Goal: Transaction & Acquisition: Purchase product/service

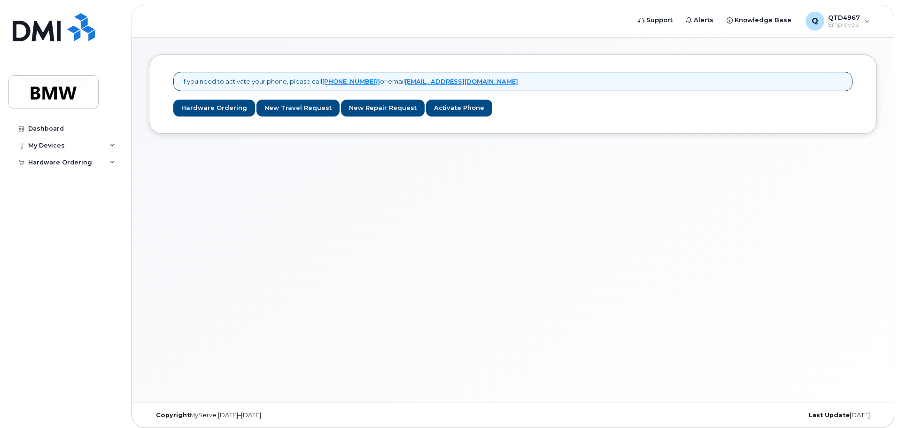
click at [162, 91] on div "If you need to activate your phone, please call 1-877-689-8289 or email noreply…" at bounding box center [513, 93] width 728 height 79
click at [180, 107] on link "Hardware Ordering" at bounding box center [214, 108] width 82 height 17
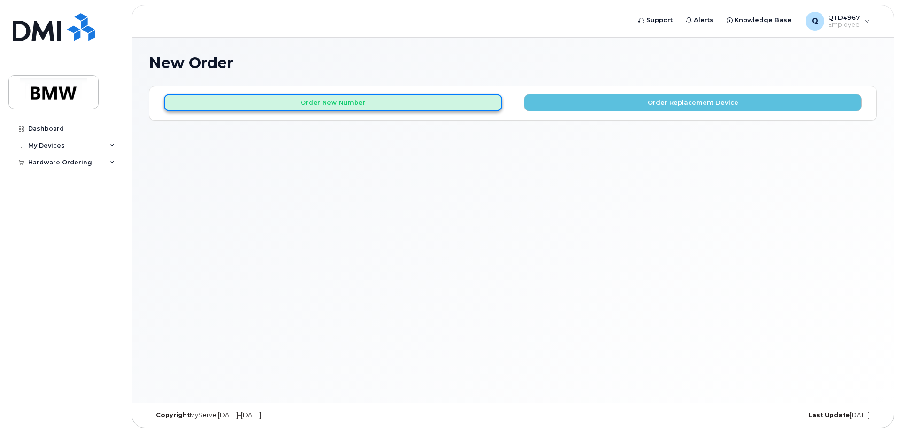
click at [182, 107] on button "Order New Number" at bounding box center [333, 102] width 338 height 17
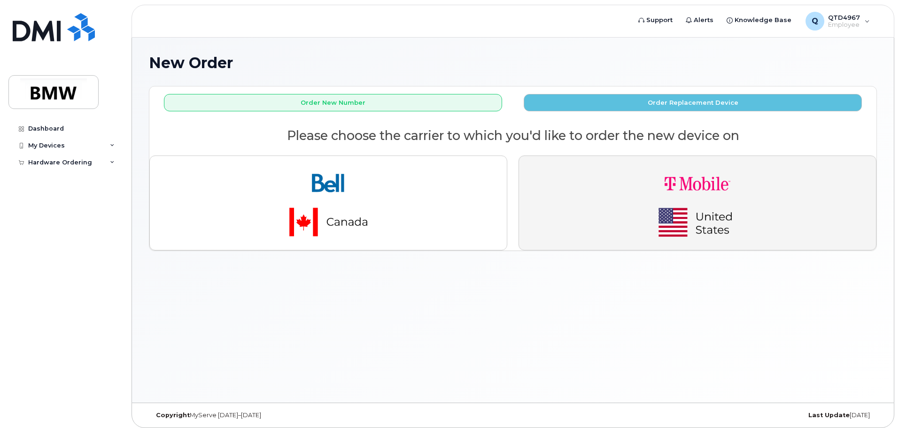
click at [624, 178] on button "button" at bounding box center [697, 202] width 358 height 95
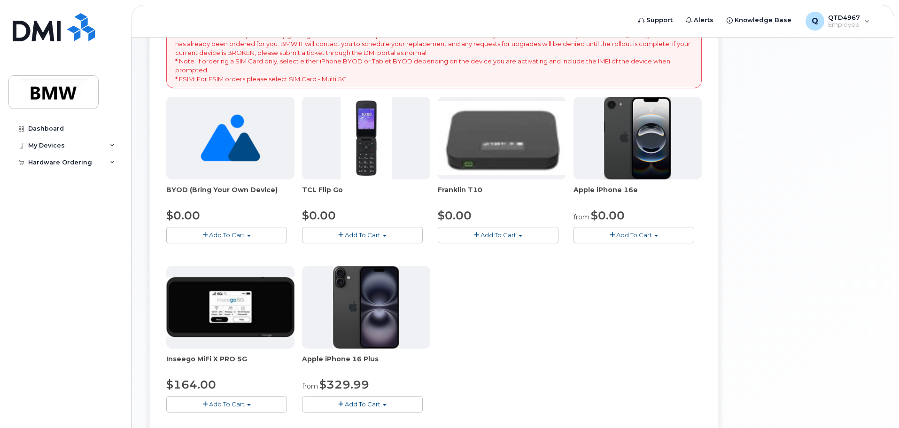
scroll to position [141, 0]
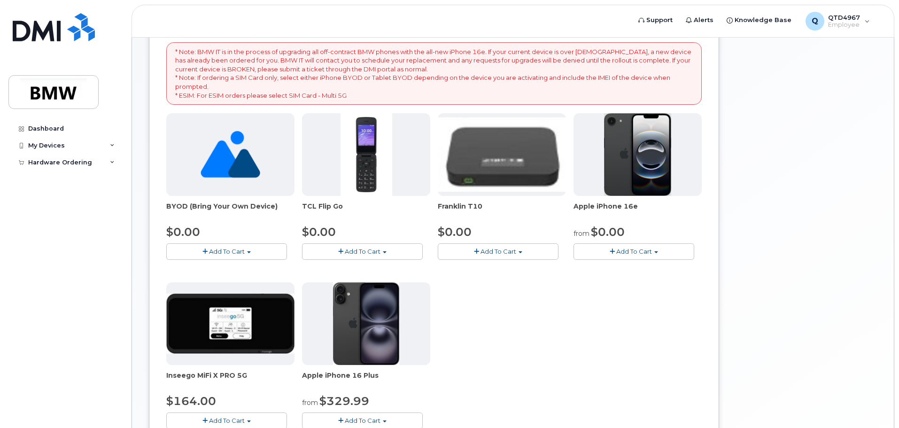
click at [622, 249] on span "Add To Cart" at bounding box center [634, 251] width 36 height 8
click at [621, 269] on link "$0.00 - 30 Month Activation (128GB)" at bounding box center [643, 269] width 135 height 12
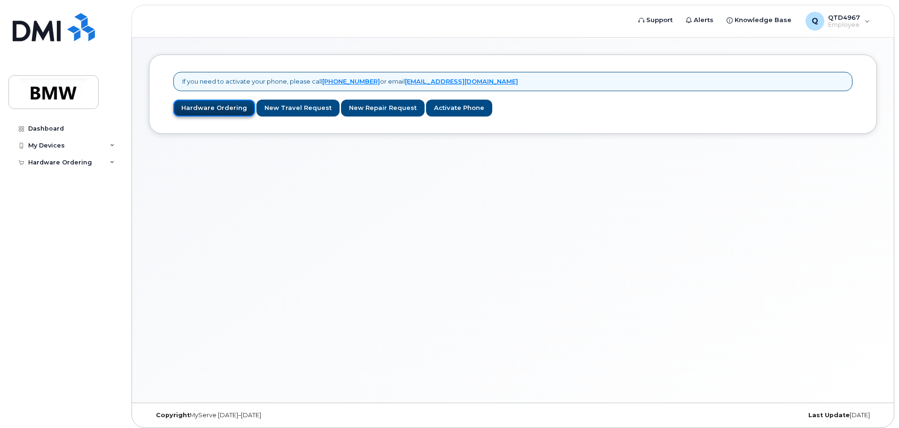
click at [214, 113] on link "Hardware Ordering" at bounding box center [214, 108] width 82 height 17
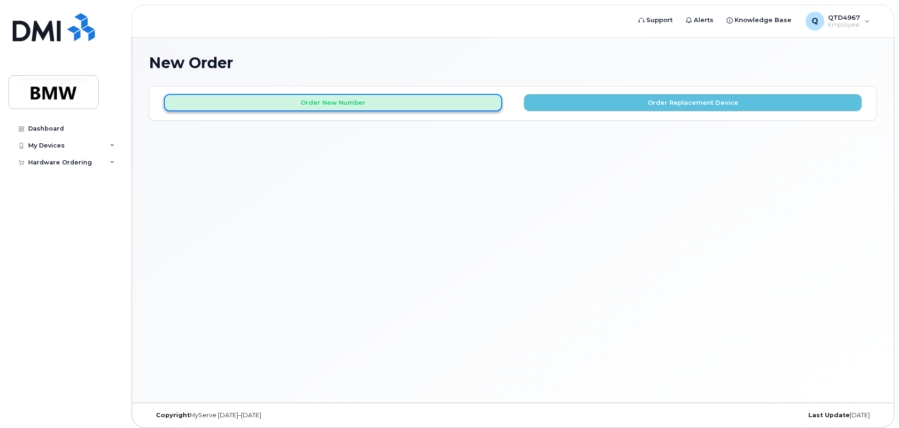
click at [392, 100] on button "Order New Number" at bounding box center [333, 102] width 338 height 17
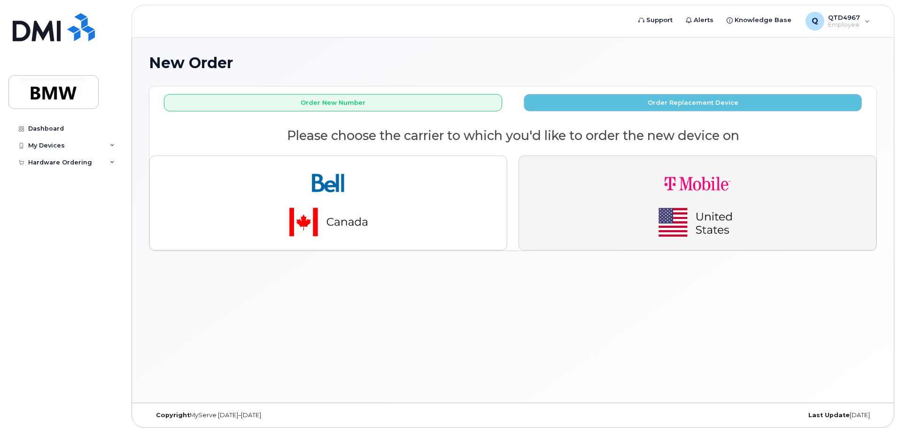
click at [665, 209] on img "button" at bounding box center [696, 202] width 131 height 79
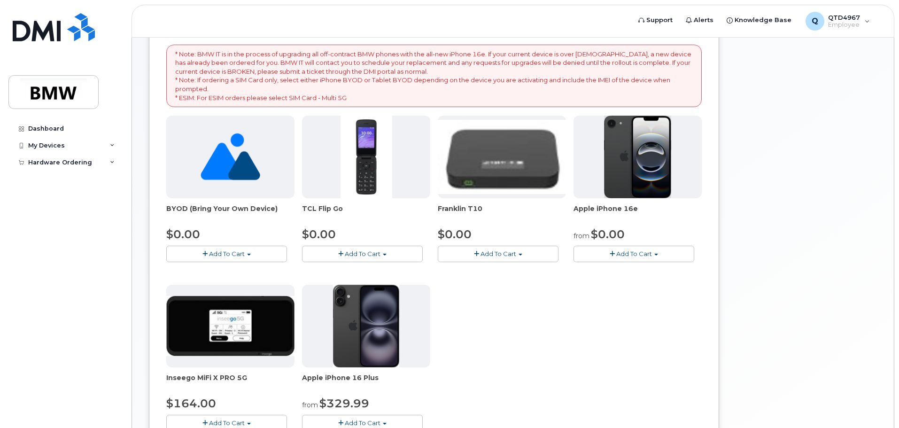
scroll to position [141, 0]
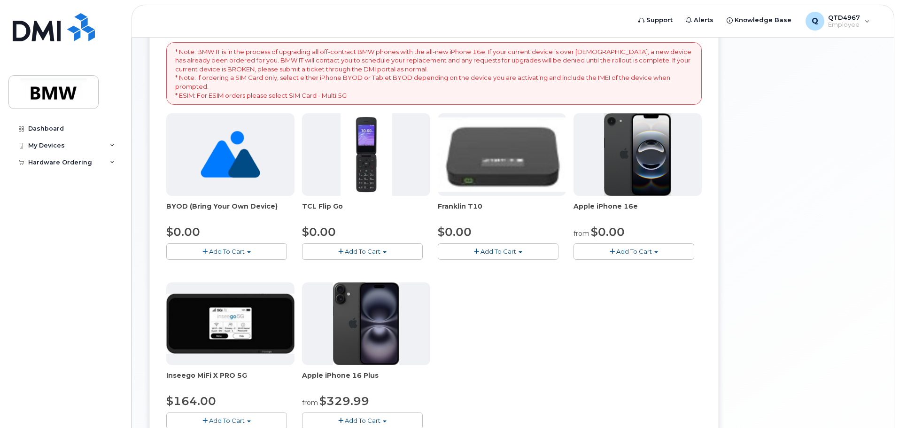
click at [624, 249] on span "Add To Cart" at bounding box center [634, 251] width 36 height 8
click at [624, 267] on link "$0.00 - 30 Month Activation (128GB)" at bounding box center [643, 269] width 135 height 12
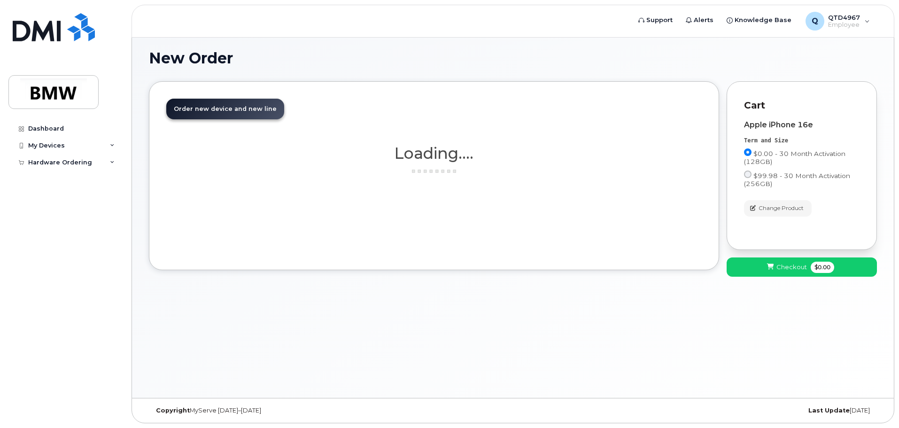
scroll to position [5, 0]
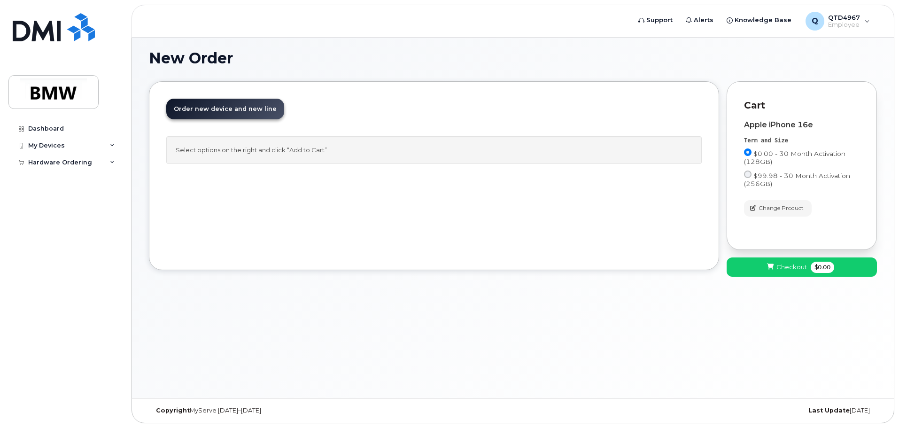
click at [252, 105] on span "Order new device and new line" at bounding box center [225, 108] width 103 height 7
click at [249, 113] on link "Order new device and new line Order new device for existing or suspended line O…" at bounding box center [225, 109] width 118 height 21
click at [267, 142] on div "Select options on the right and click “Add to Cart”" at bounding box center [433, 150] width 535 height 28
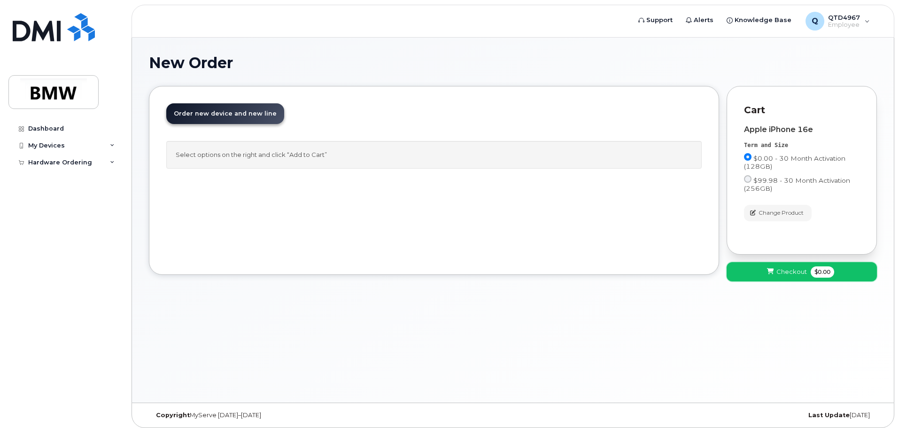
click at [791, 274] on span "Checkout" at bounding box center [791, 271] width 31 height 9
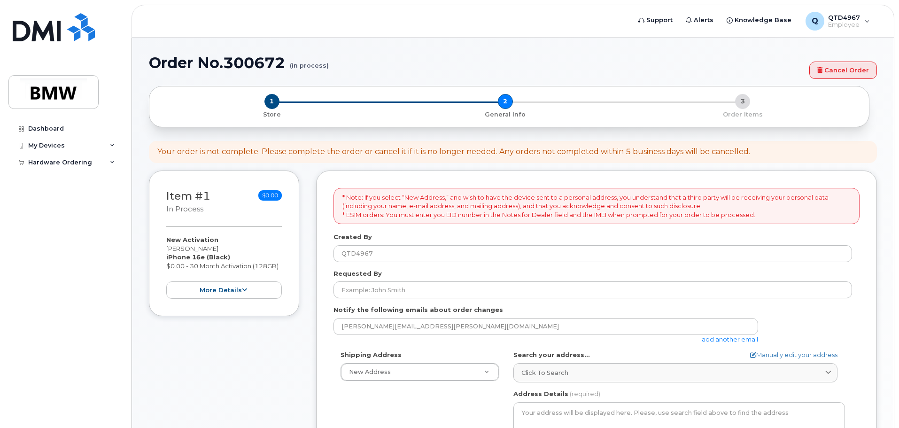
select select
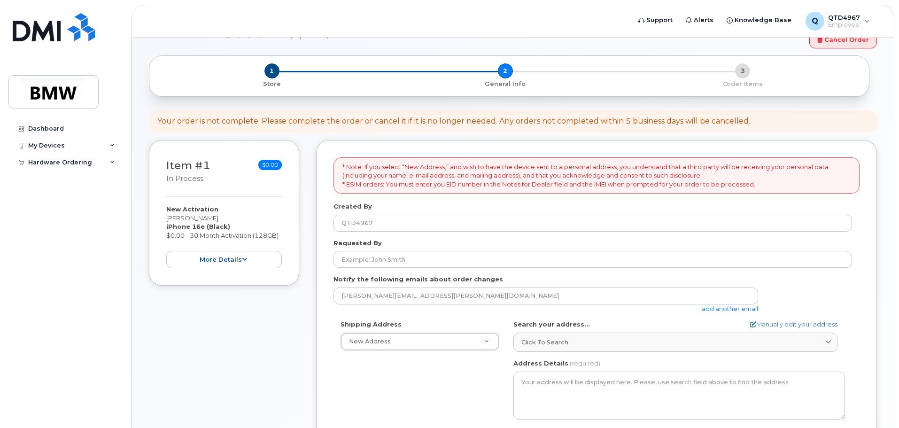
scroll to position [47, 0]
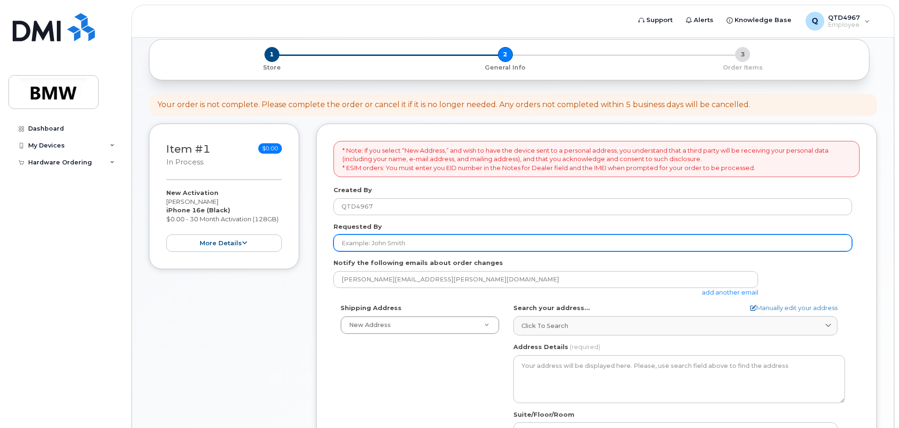
click at [354, 241] on input "Requested By" at bounding box center [592, 242] width 518 height 17
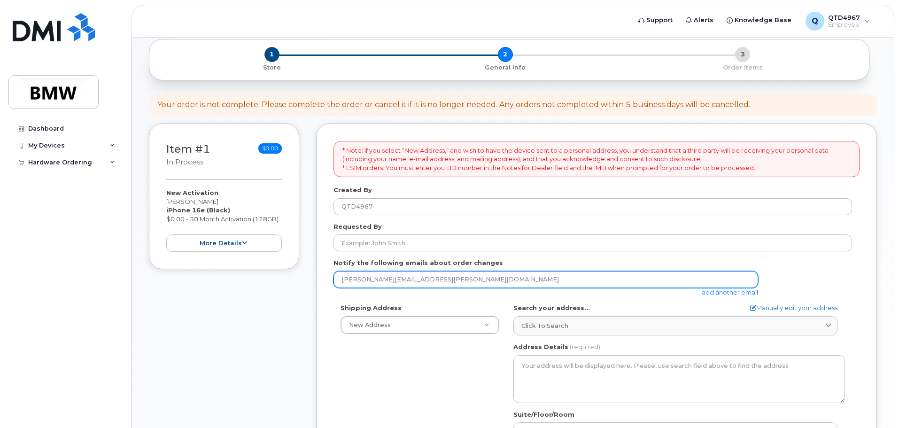
click at [434, 279] on input "[PERSON_NAME][EMAIL_ADDRESS][PERSON_NAME][DOMAIN_NAME]" at bounding box center [545, 279] width 424 height 17
drag, startPoint x: 434, startPoint y: 279, endPoint x: 344, endPoint y: 277, distance: 90.6
click at [344, 277] on input "[PERSON_NAME][EMAIL_ADDRESS][PERSON_NAME][DOMAIN_NAME]" at bounding box center [545, 279] width 424 height 17
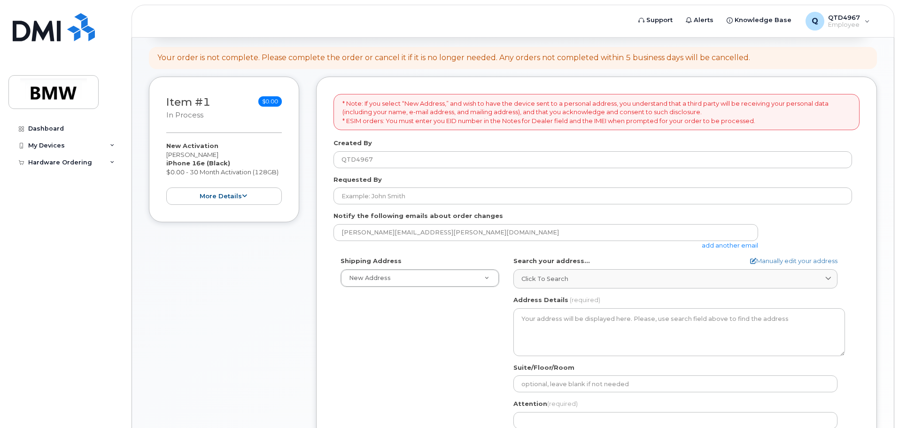
click at [323, 243] on div "* Note: If you select “New Address,” and wish to have the device sent to a pers…" at bounding box center [596, 321] width 561 height 488
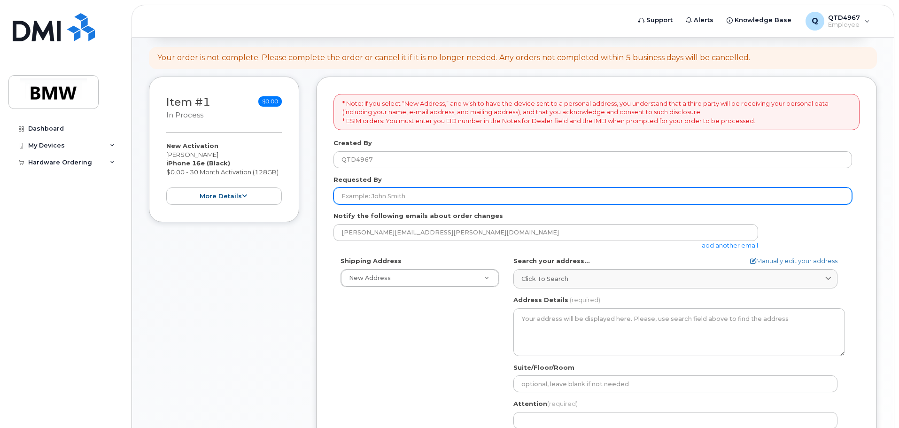
click at [387, 199] on input "Requested By" at bounding box center [592, 195] width 518 height 17
type input "Lerpheng [PERSON_NAME]"
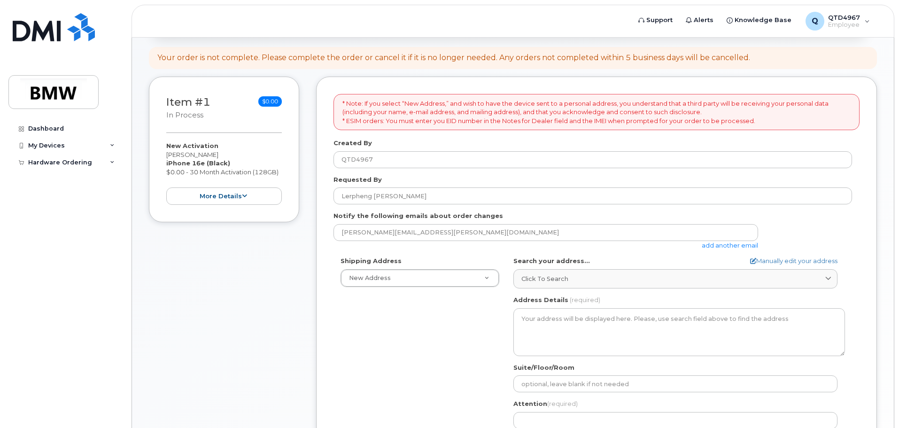
click at [715, 247] on link "add another email" at bounding box center [729, 245] width 56 height 8
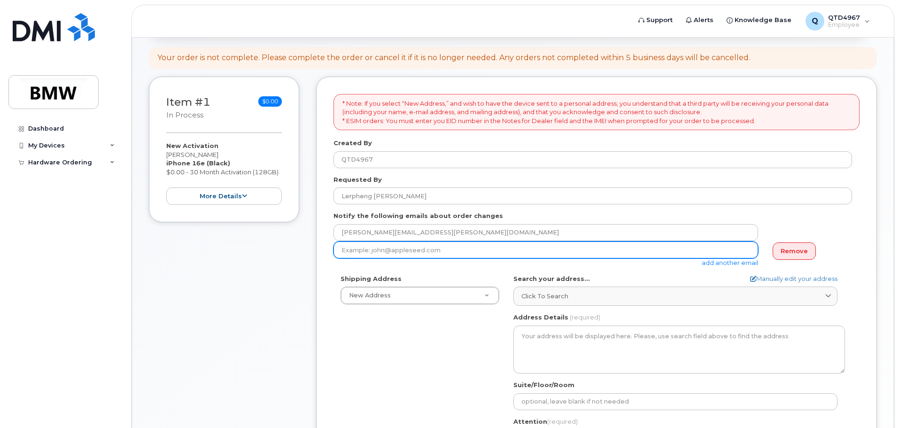
click at [464, 251] on input "email" at bounding box center [545, 249] width 424 height 17
type input "l"
type input "LerphengVang@gmail.com"
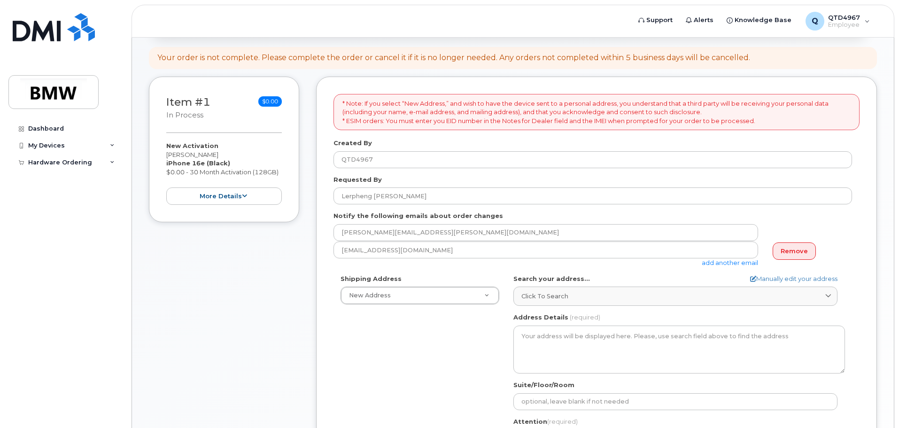
click at [496, 269] on form "* Note: If you select “New Address,” and wish to have the device sent to a pers…" at bounding box center [596, 329] width 526 height 470
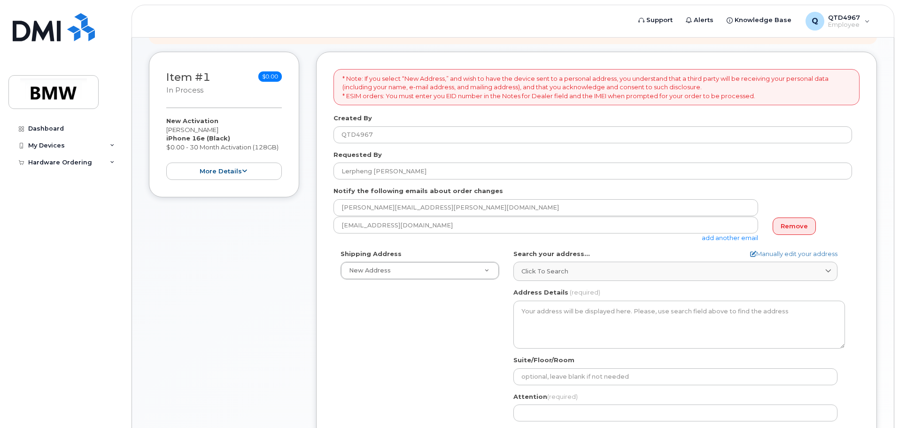
scroll to position [141, 0]
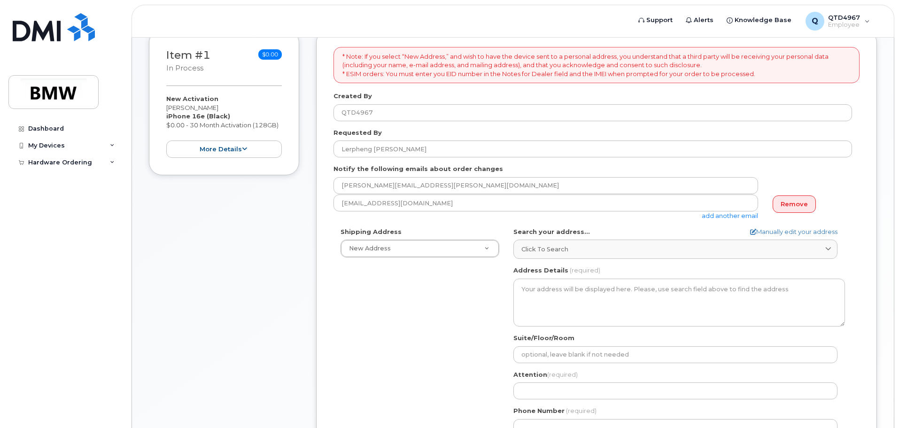
click at [488, 258] on div "Shipping Address New Address New Address BMW MC Plant BMW North America Financi…" at bounding box center [592, 335] width 518 height 216
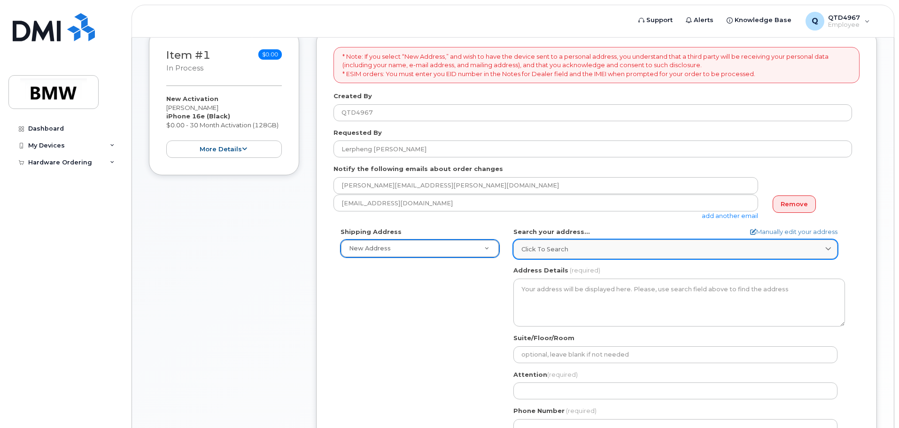
click at [544, 247] on span "Click to search" at bounding box center [544, 249] width 47 height 9
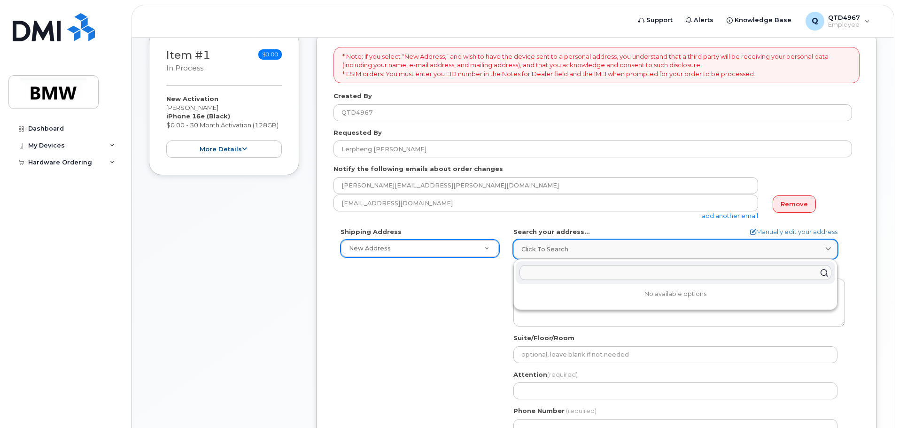
click at [544, 247] on span "Click to search" at bounding box center [544, 249] width 47 height 9
click at [499, 250] on div "Shipping Address New Address New Address BMW MC Plant BMW North America Financi…" at bounding box center [419, 242] width 173 height 31
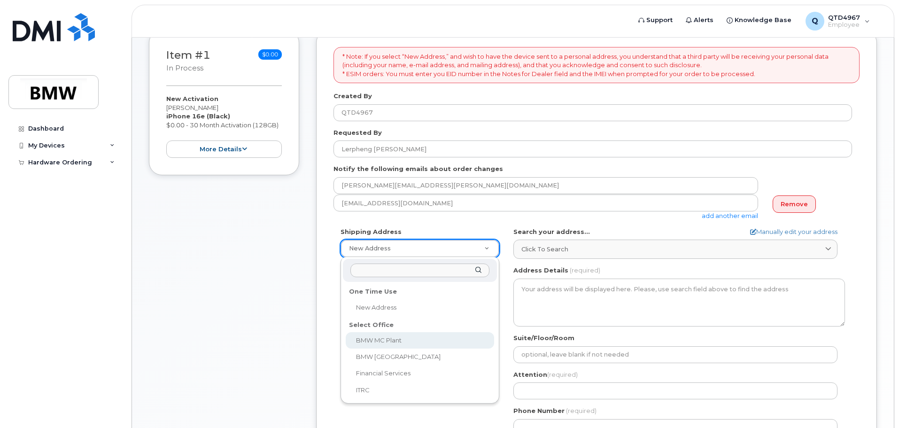
select select
type textarea "1400 Highway 101 S GREER SC 29651-6731 UNITED STATES Greer South Carolina 29651…"
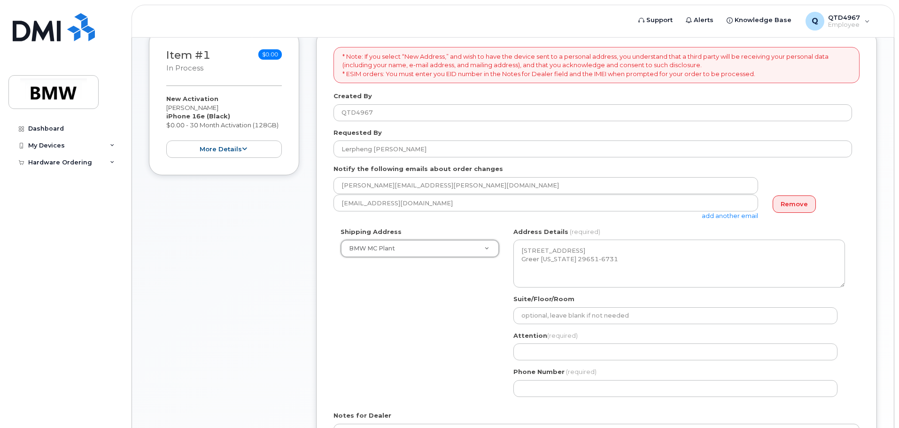
click at [493, 288] on div "Shipping Address BMW MC Plant New Address BMW MC Plant BMW North America Financ…" at bounding box center [592, 315] width 518 height 177
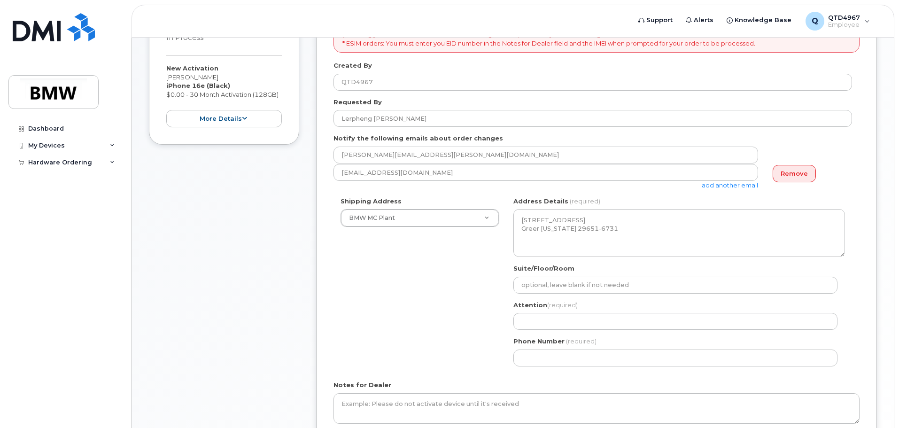
scroll to position [188, 0]
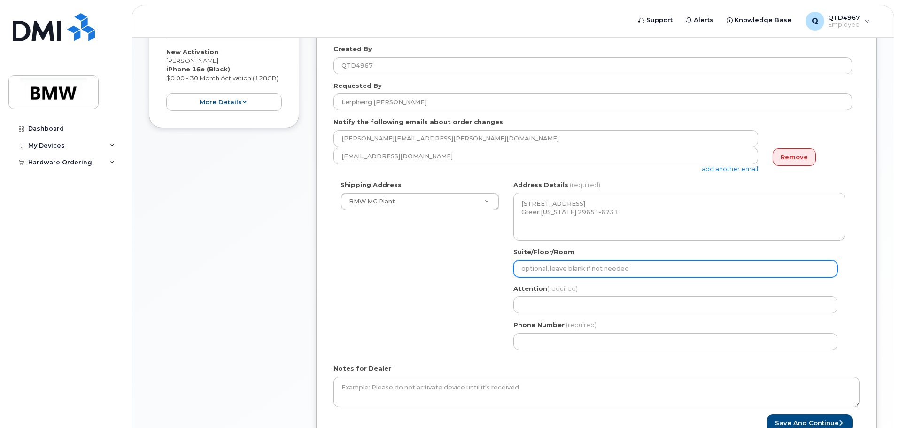
click at [531, 269] on input "Suite/Floor/Room" at bounding box center [675, 268] width 324 height 17
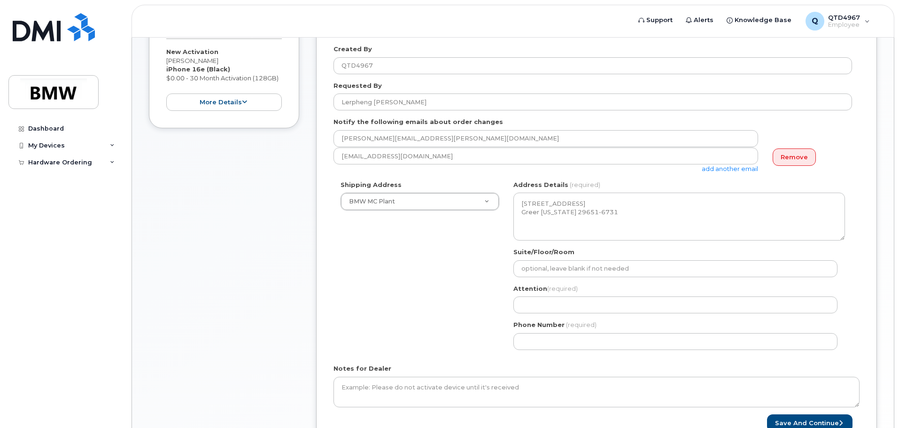
click at [492, 296] on div "Shipping Address BMW MC Plant New Address BMW MC Plant BMW North America Financ…" at bounding box center [592, 268] width 518 height 177
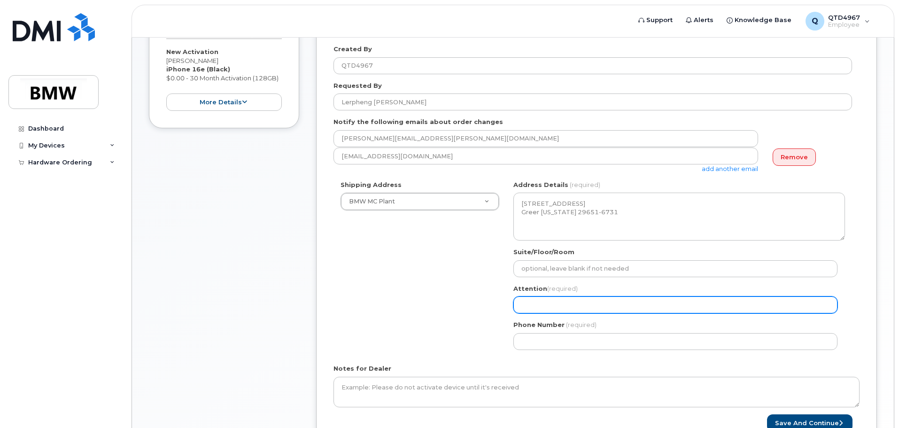
click at [543, 298] on input "Attention (required)" at bounding box center [675, 304] width 324 height 17
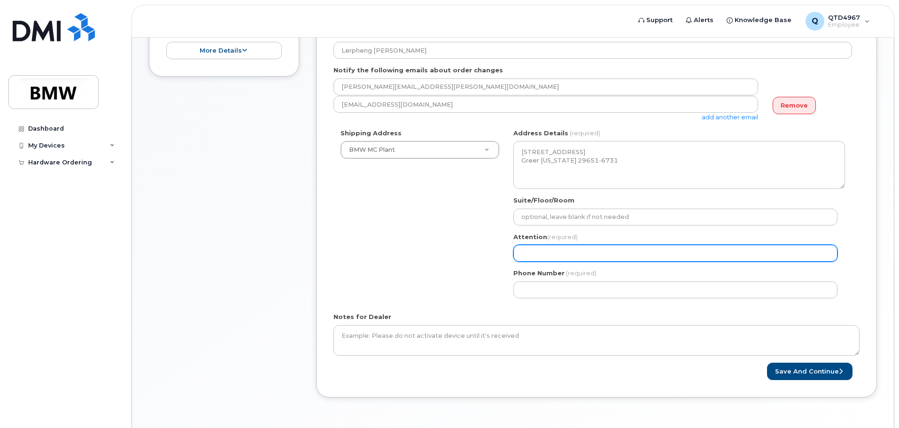
scroll to position [223, 0]
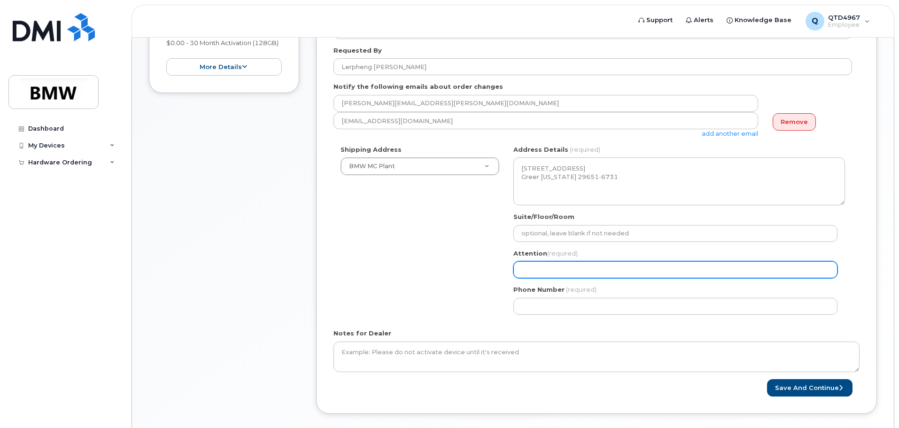
select select
type input "P"
select select
type input "Ph"
select select
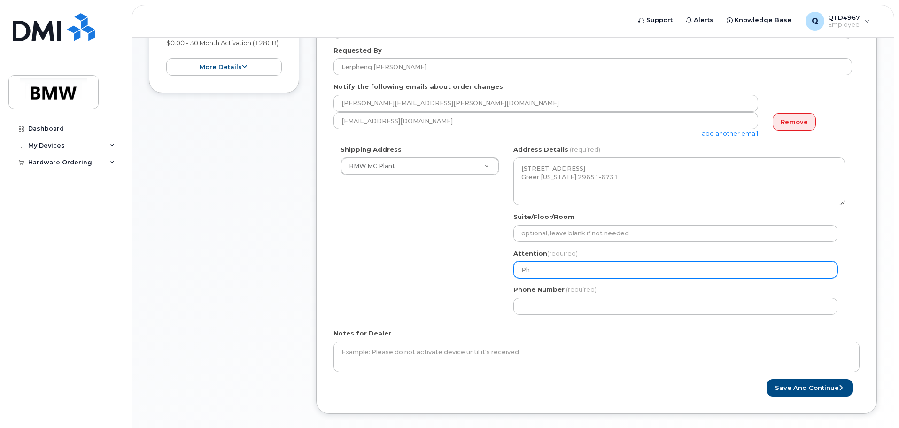
type input "Phe"
select select
type input "Phen"
select select
type input "Pheng"
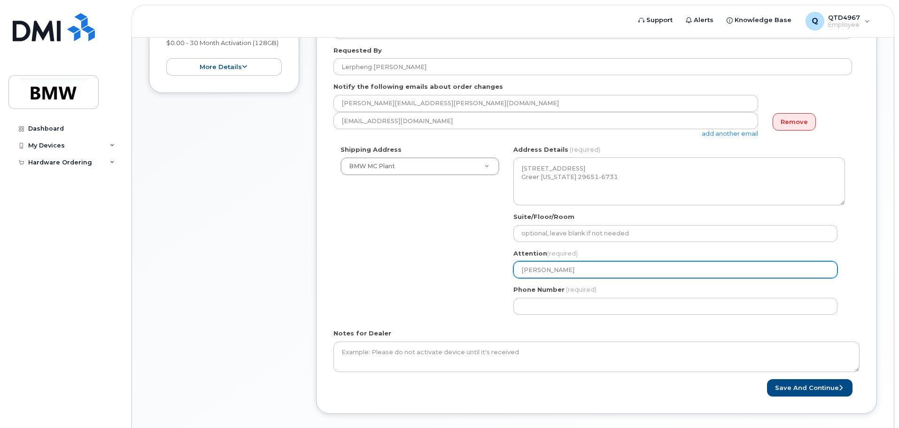
select select
type input "Pheng V"
select select
type input "Pheng Vn"
select select
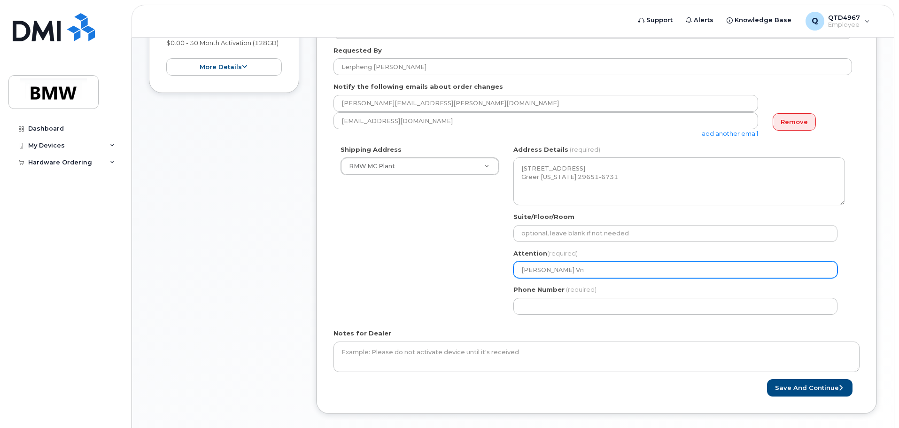
type input "Pheng V"
select select
type input "Pheng Va"
select select
type input "Pheng Van"
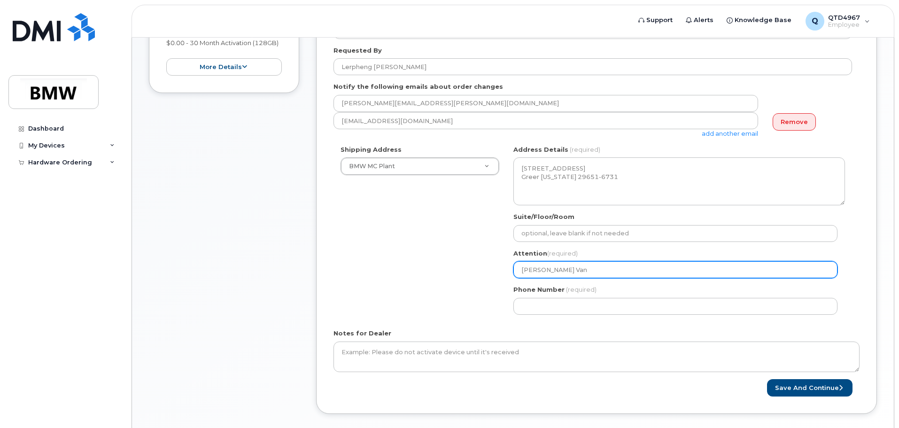
select select
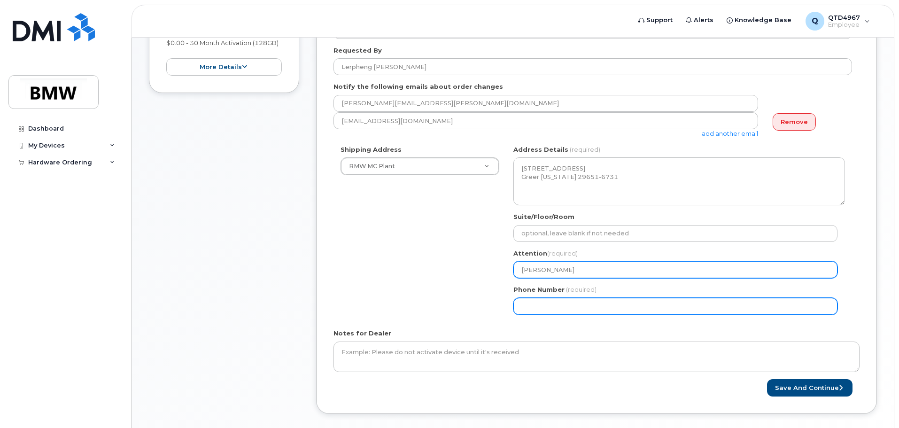
type input "Pheng Vang"
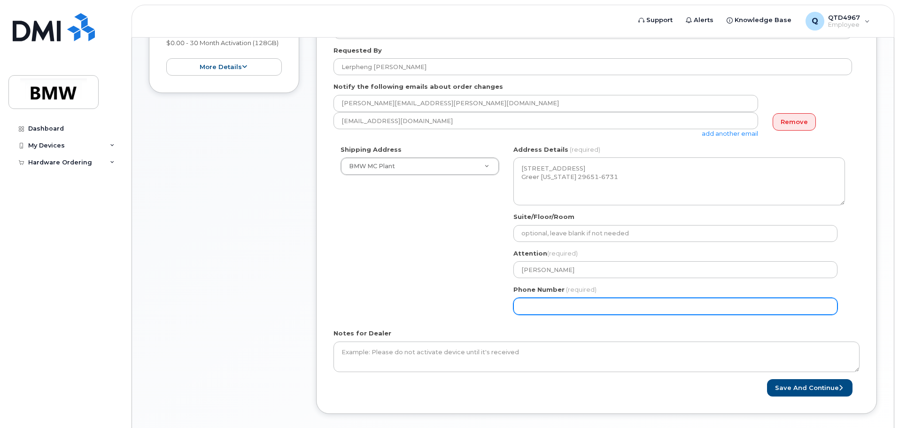
click at [574, 307] on input "Phone Number" at bounding box center [675, 306] width 324 height 17
select select
type input "8"
type input "864541412"
select select
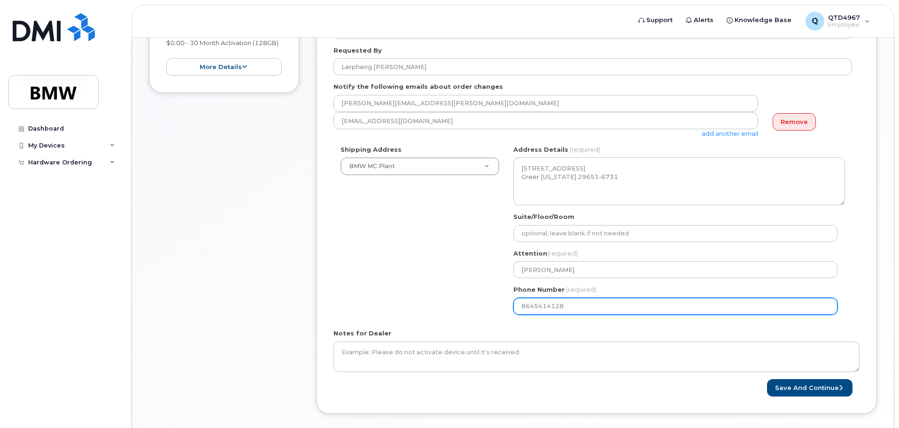
type input "8645414128"
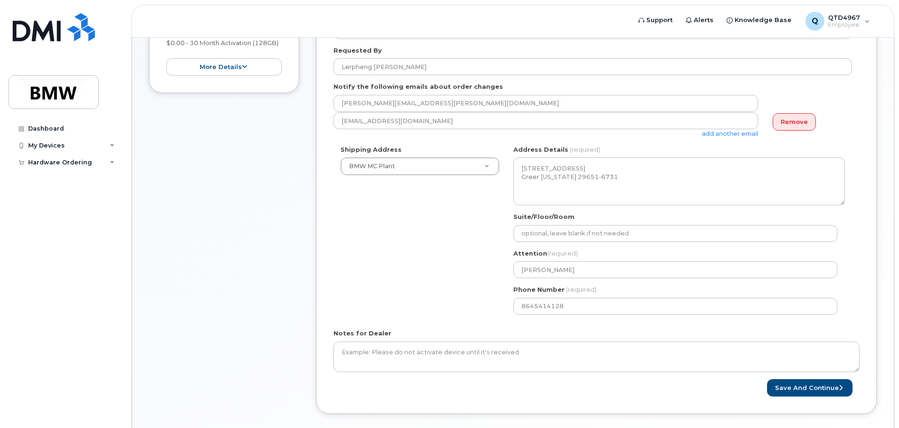
click at [451, 259] on div "Shipping Address BMW MC Plant New Address BMW MC Plant BMW North America Financ…" at bounding box center [592, 233] width 518 height 177
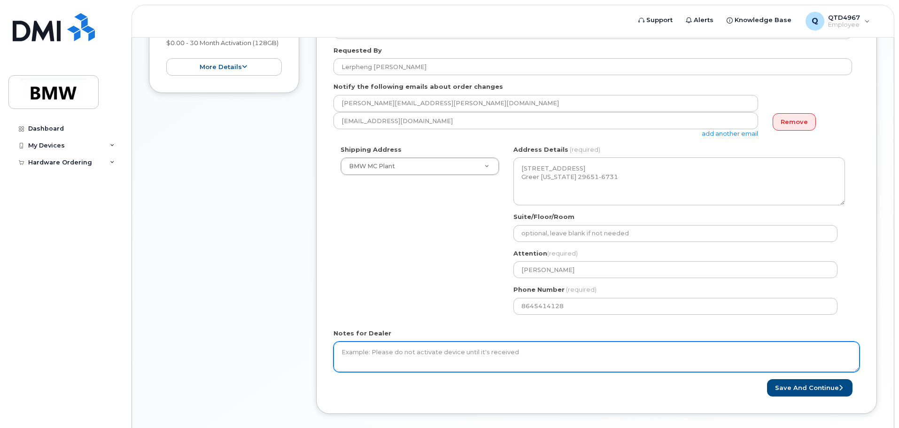
click at [605, 346] on textarea "Notes for Dealer" at bounding box center [596, 356] width 526 height 31
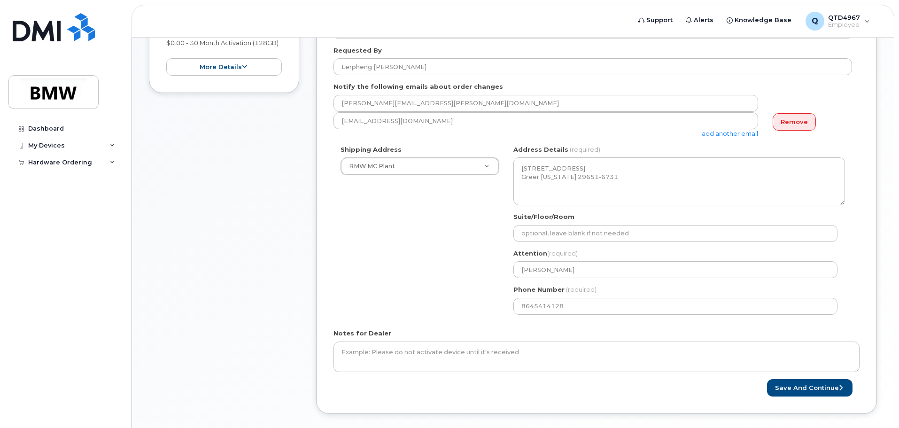
click at [586, 331] on div "Notes for Dealer" at bounding box center [596, 350] width 526 height 43
click at [493, 289] on div "Shipping Address BMW MC Plant New Address BMW MC Plant BMW North America Financ…" at bounding box center [592, 233] width 518 height 177
click at [809, 384] on button "Save and Continue" at bounding box center [809, 387] width 85 height 17
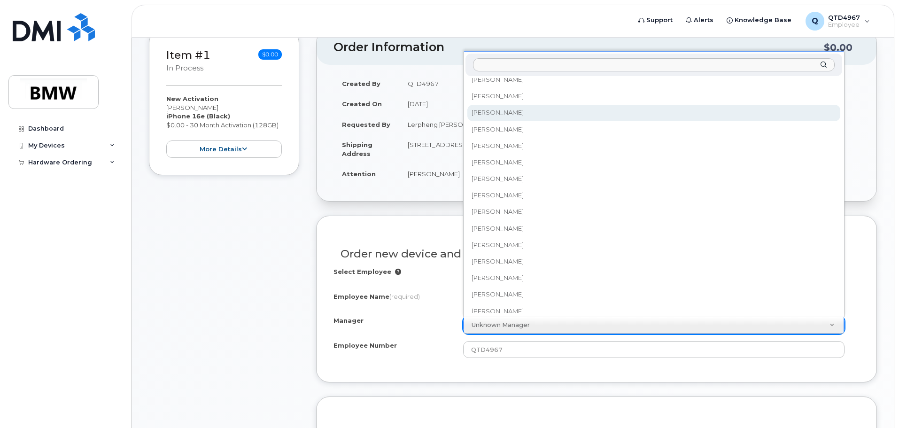
scroll to position [5681, 0]
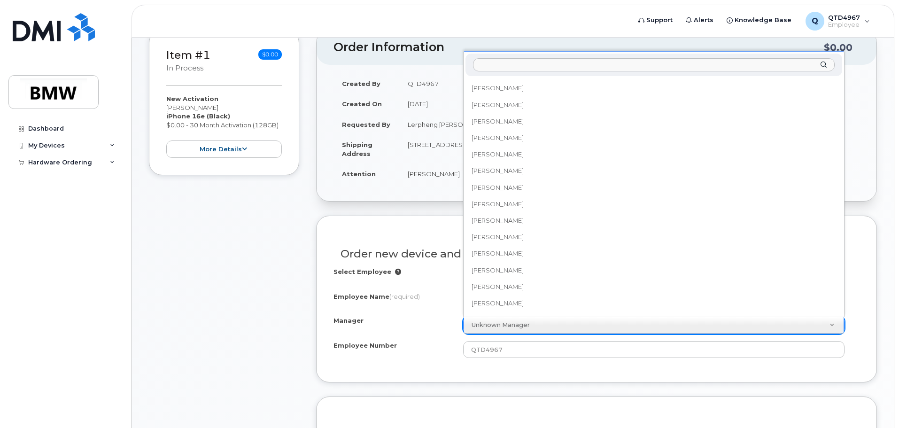
click at [841, 88] on div "Manager [PERSON_NAME] [PERSON_NAME] [PERSON_NAME] [PERSON_NAME] [PERSON_NAME] […" at bounding box center [653, 184] width 381 height 266
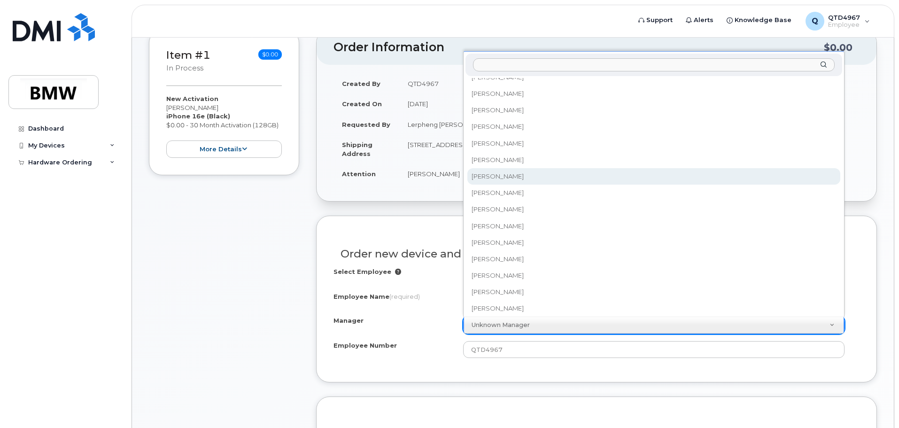
scroll to position [10491, 0]
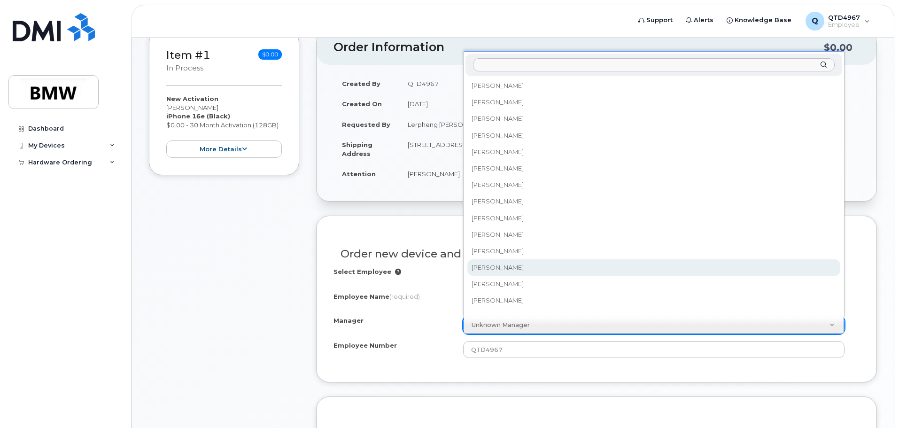
select select "1900362"
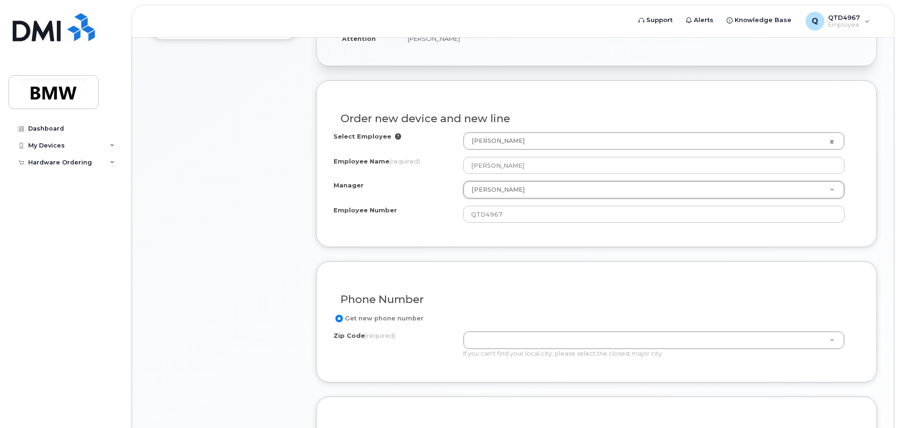
scroll to position [329, 0]
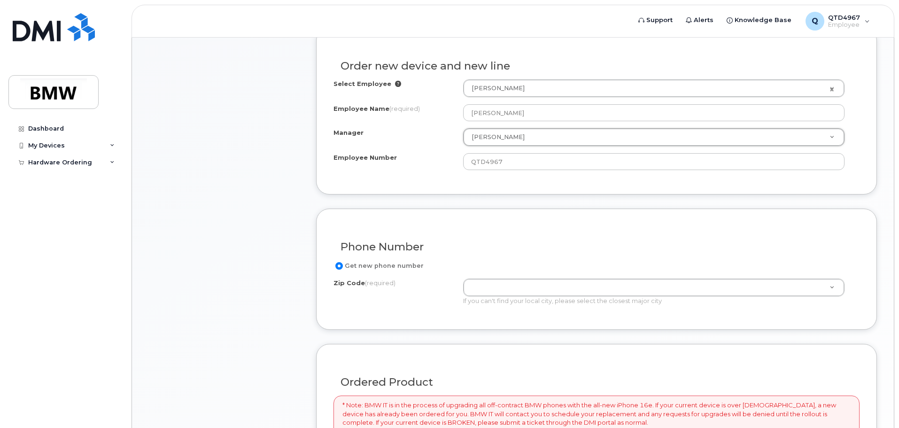
click at [500, 256] on div "Phone Number" at bounding box center [596, 243] width 526 height 34
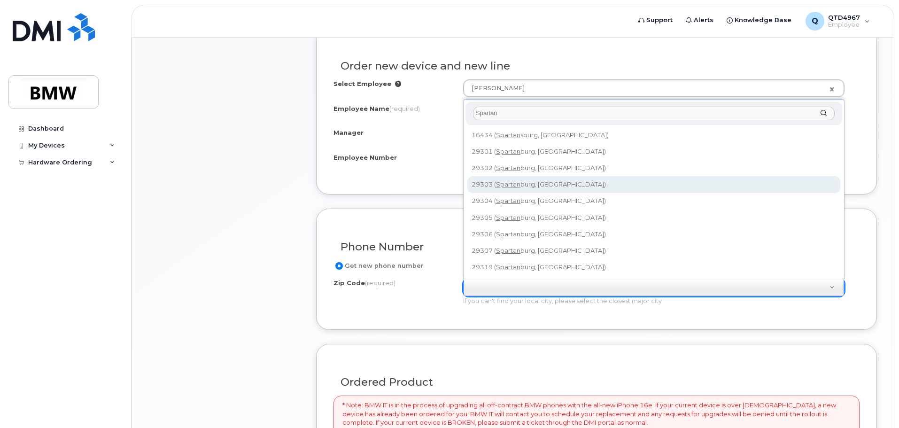
type input "Spartan"
type input "29303 (Spartanburg, SC)"
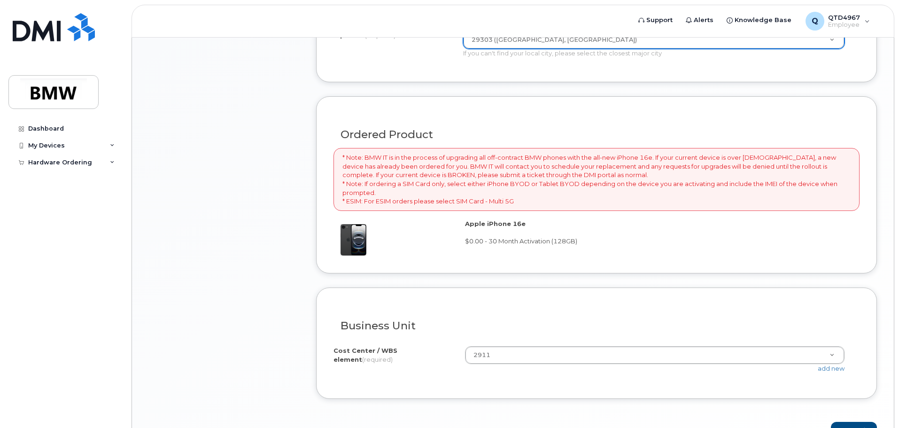
scroll to position [634, 0]
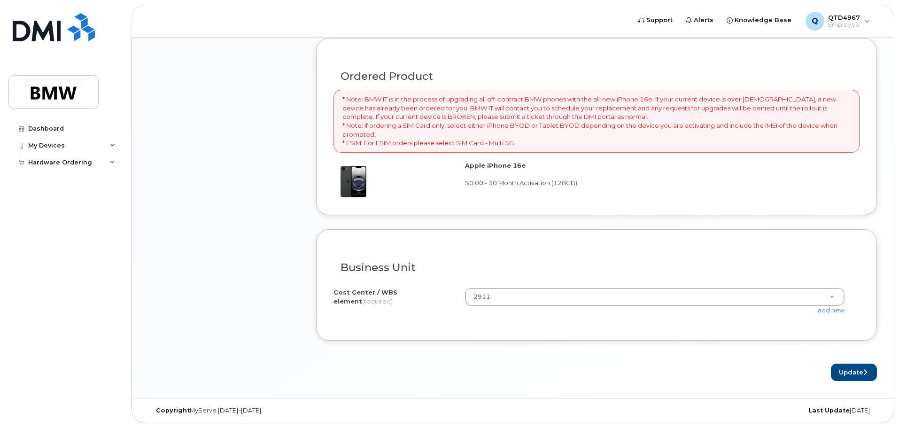
click at [436, 326] on div "Business Unit I know the accounting codes Cost Center / WBS element (required) …" at bounding box center [596, 284] width 561 height 111
click at [858, 370] on button "Update" at bounding box center [854, 371] width 46 height 17
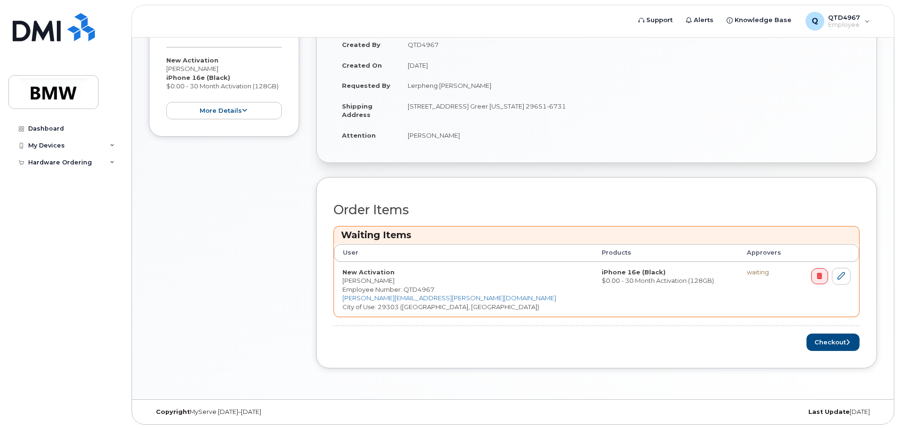
scroll to position [221, 0]
click at [835, 344] on button "Checkout" at bounding box center [832, 340] width 53 height 17
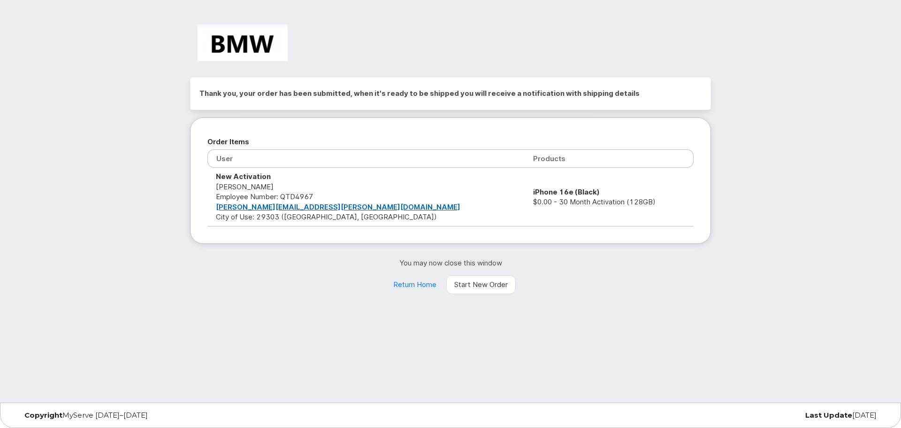
click at [421, 223] on td "New Activation [PERSON_NAME] Employee Number: QTD4967 [PERSON_NAME][EMAIL_ADDRE…" at bounding box center [366, 197] width 317 height 58
click at [425, 284] on link "Return Home" at bounding box center [414, 284] width 59 height 19
